Goal: Transaction & Acquisition: Purchase product/service

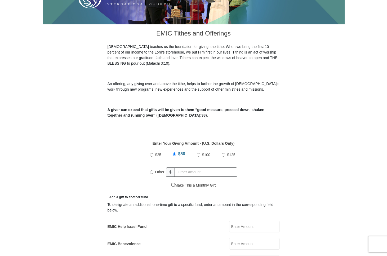
scroll to position [125, 0]
click at [152, 170] on input "Other" at bounding box center [151, 171] width 3 height 3
radio input "true"
click at [240, 221] on input "EMIC Help Israel Fund" at bounding box center [254, 226] width 51 height 12
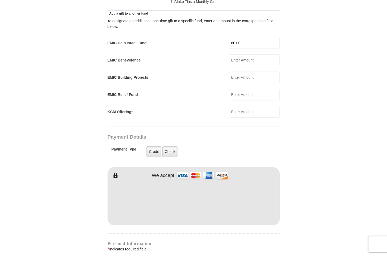
scroll to position [308, 0]
type input "80.00"
click at [153, 146] on label "Credit" at bounding box center [154, 151] width 15 height 11
click at [0, 0] on input "Credit" at bounding box center [0, 0] width 0 height 0
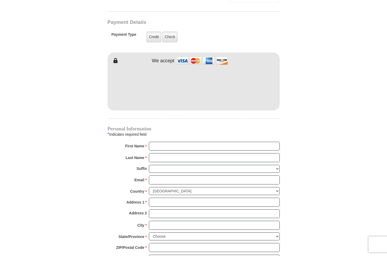
scroll to position [423, 0]
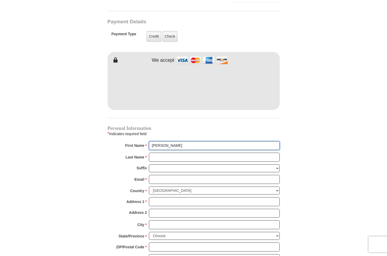
type input "[PERSON_NAME]"
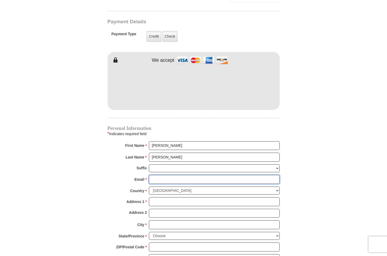
type input "[EMAIL_ADDRESS][DOMAIN_NAME]"
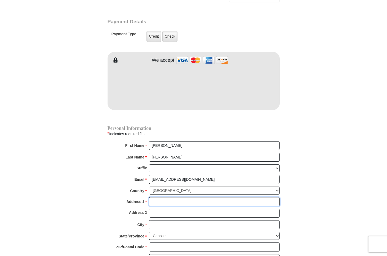
type input "[STREET_ADDRESS]"
type input "[GEOGRAPHIC_DATA][PERSON_NAME]"
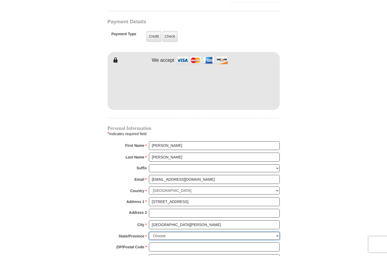
select select "MO"
type input "63146"
type input "3145149609"
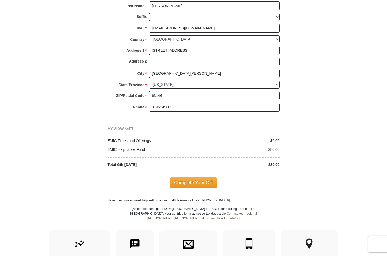
scroll to position [576, 0]
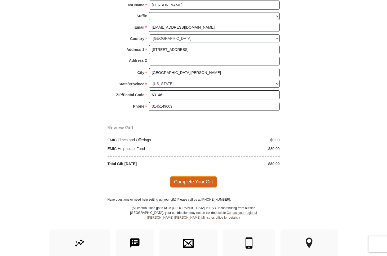
click at [190, 176] on span "Complete Your Gift" at bounding box center [193, 181] width 47 height 11
